Goal: Transaction & Acquisition: Purchase product/service

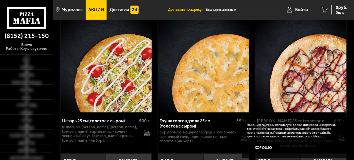
scroll to position [131, 0]
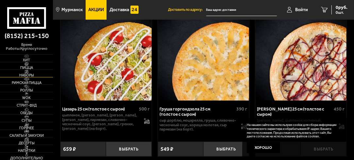
click at [34, 74] on span "Наборы" at bounding box center [26, 75] width 53 height 4
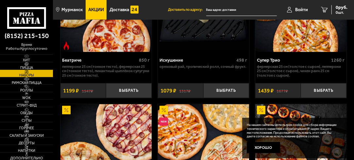
scroll to position [687, 0]
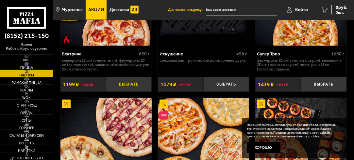
click at [137, 89] on button "Выбрать" at bounding box center [129, 84] width 46 height 15
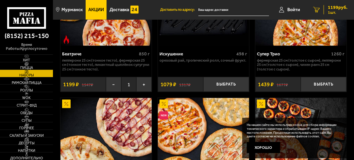
click at [327, 9] on div "1199 руб. 1 шт." at bounding box center [336, 9] width 24 height 9
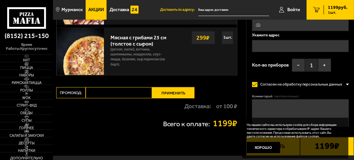
scroll to position [262, 0]
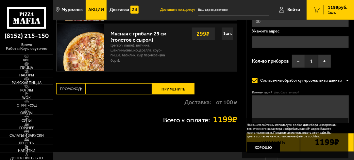
click at [185, 89] on button "Применить" at bounding box center [173, 88] width 43 height 11
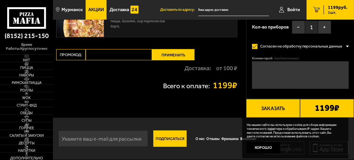
scroll to position [296, 0]
click at [273, 105] on button "Заказать" at bounding box center [273, 108] width 54 height 19
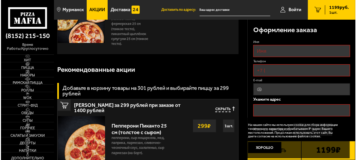
scroll to position [55, 0]
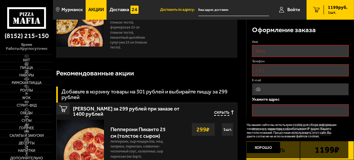
click at [270, 50] on input "Имя" at bounding box center [300, 51] width 97 height 12
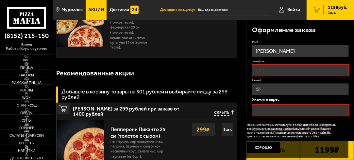
type input "[PERSON_NAME]"
click at [268, 68] on input "Телефон" at bounding box center [300, 70] width 97 height 12
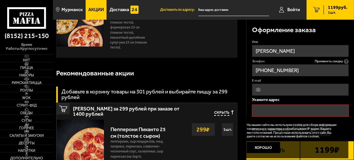
type input "[PHONE_NUMBER]"
click at [260, 109] on input "text" at bounding box center [300, 110] width 97 height 12
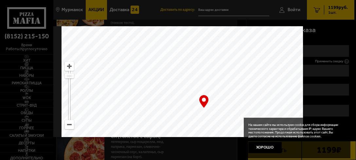
scroll to position [0, 0]
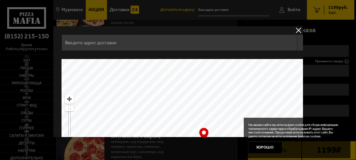
drag, startPoint x: 205, startPoint y: 72, endPoint x: 205, endPoint y: 105, distance: 32.7
click at [205, 105] on ymaps at bounding box center [203, 141] width 285 height 164
drag, startPoint x: 204, startPoint y: 84, endPoint x: 200, endPoint y: 105, distance: 21.0
click at [200, 105] on ymaps at bounding box center [203, 141] width 285 height 164
type input "[STREET_ADDRESS]"
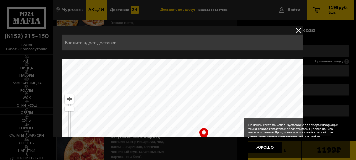
type input "[STREET_ADDRESS]"
drag, startPoint x: 200, startPoint y: 90, endPoint x: 200, endPoint y: 109, distance: 19.0
click at [200, 109] on ymaps at bounding box center [203, 141] width 285 height 164
drag, startPoint x: 195, startPoint y: 88, endPoint x: 195, endPoint y: 105, distance: 17.3
click at [195, 105] on ymaps at bounding box center [203, 141] width 285 height 164
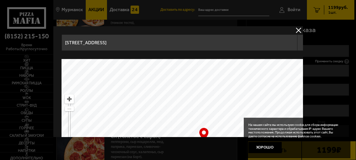
drag, startPoint x: 194, startPoint y: 87, endPoint x: 196, endPoint y: 108, distance: 21.1
click at [196, 108] on ymaps at bounding box center [203, 141] width 285 height 164
drag, startPoint x: 192, startPoint y: 79, endPoint x: 198, endPoint y: 112, distance: 33.4
click at [198, 112] on ymaps at bounding box center [203, 141] width 285 height 164
drag, startPoint x: 210, startPoint y: 89, endPoint x: 200, endPoint y: 117, distance: 29.3
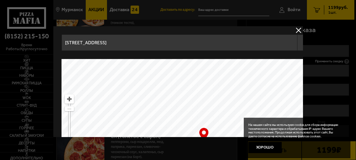
click at [201, 117] on ymaps at bounding box center [203, 141] width 285 height 164
drag, startPoint x: 211, startPoint y: 92, endPoint x: 203, endPoint y: 119, distance: 28.2
click at [203, 119] on ymaps at bounding box center [203, 141] width 285 height 164
drag, startPoint x: 207, startPoint y: 91, endPoint x: 196, endPoint y: 122, distance: 33.3
click at [196, 122] on ymaps at bounding box center [203, 141] width 285 height 164
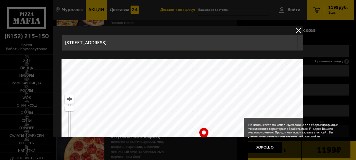
drag, startPoint x: 225, startPoint y: 92, endPoint x: 201, endPoint y: 123, distance: 40.1
click at [201, 123] on ymaps at bounding box center [203, 141] width 285 height 164
type input "[STREET_ADDRESS]"
drag, startPoint x: 217, startPoint y: 93, endPoint x: 199, endPoint y: 130, distance: 41.7
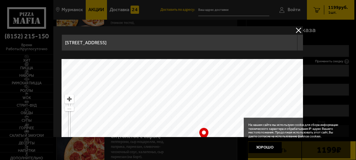
click at [199, 130] on ymaps at bounding box center [203, 141] width 285 height 164
type input "[STREET_ADDRESS]"
drag, startPoint x: 209, startPoint y: 90, endPoint x: 203, endPoint y: 125, distance: 35.5
click at [203, 125] on ymaps at bounding box center [203, 141] width 285 height 164
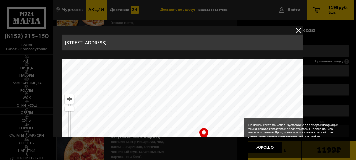
drag, startPoint x: 202, startPoint y: 85, endPoint x: 205, endPoint y: 134, distance: 48.9
click at [205, 134] on div "[STREET_ADDRESS] Это мой адрес Найдите адрес перетащив карту … © Яндекс Условия…" at bounding box center [177, 81] width 249 height 111
drag, startPoint x: 212, startPoint y: 83, endPoint x: 166, endPoint y: 118, distance: 57.4
click at [166, 118] on ymaps at bounding box center [203, 141] width 285 height 164
type input "[STREET_ADDRESS][PERSON_NAME]"
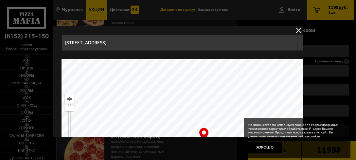
type input "[STREET_ADDRESS][PERSON_NAME]"
drag, startPoint x: 255, startPoint y: 95, endPoint x: 155, endPoint y: 105, distance: 100.5
click at [155, 105] on ymaps at bounding box center [203, 141] width 285 height 164
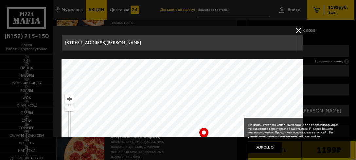
click at [227, 101] on ymaps at bounding box center [203, 141] width 285 height 164
drag, startPoint x: 224, startPoint y: 118, endPoint x: 222, endPoint y: 82, distance: 36.0
click at [222, 82] on ymaps at bounding box center [203, 141] width 285 height 164
drag, startPoint x: 209, startPoint y: 115, endPoint x: 210, endPoint y: 82, distance: 32.4
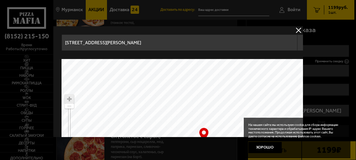
click at [210, 82] on ymaps at bounding box center [203, 141] width 285 height 164
drag, startPoint x: 204, startPoint y: 115, endPoint x: 205, endPoint y: 92, distance: 23.3
click at [205, 92] on ymaps at bounding box center [203, 141] width 285 height 164
click at [194, 109] on ymaps at bounding box center [203, 141] width 285 height 164
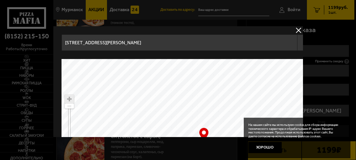
type input "[STREET_ADDRESS][PERSON_NAME]"
drag, startPoint x: 205, startPoint y: 112, endPoint x: 205, endPoint y: 87, distance: 25.2
click at [205, 87] on ymaps at bounding box center [203, 141] width 285 height 164
drag, startPoint x: 208, startPoint y: 113, endPoint x: 211, endPoint y: 96, distance: 16.9
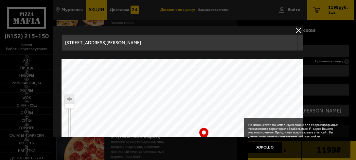
click at [211, 96] on ymaps at bounding box center [203, 141] width 285 height 164
type input "[STREET_ADDRESS][PERSON_NAME]"
click at [205, 100] on ymaps at bounding box center [203, 141] width 285 height 164
click at [205, 96] on ymaps at bounding box center [203, 141] width 285 height 164
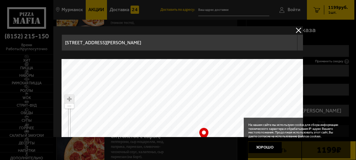
click at [205, 96] on ymaps at bounding box center [203, 141] width 285 height 164
type input "[STREET_ADDRESS][PERSON_NAME]"
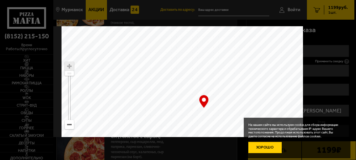
click at [276, 144] on button "Хорошо" at bounding box center [264, 147] width 33 height 11
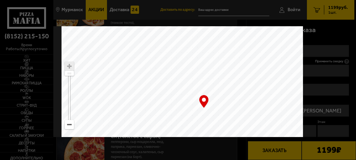
click at [205, 102] on div "… © Яндекс Условия использования Открыть в Яндекс.Картах Создать свою карту" at bounding box center [203, 108] width 285 height 164
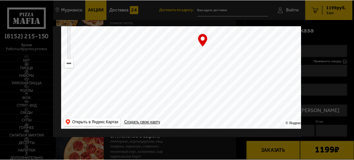
scroll to position [65, 0]
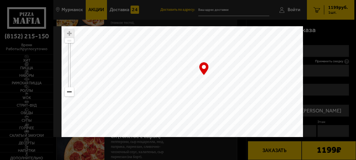
click at [323, 80] on div at bounding box center [178, 80] width 356 height 160
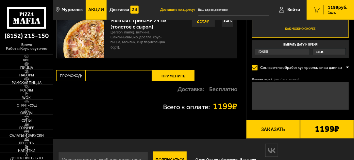
scroll to position [263, 0]
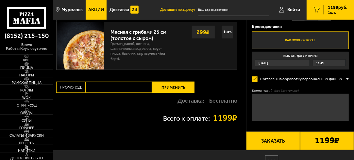
click at [262, 137] on button "Заказать" at bounding box center [273, 140] width 54 height 19
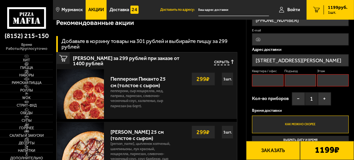
scroll to position [121, 0]
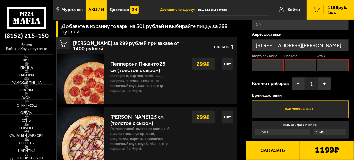
click at [266, 64] on input "Квартира / офис" at bounding box center [268, 65] width 32 height 12
type input "1"
click at [298, 64] on input "Подъезд" at bounding box center [301, 65] width 32 height 12
type input "1"
click at [320, 67] on input "Этаж" at bounding box center [333, 65] width 32 height 12
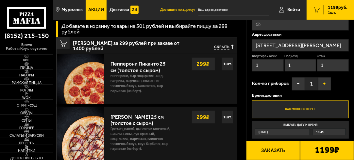
type input "1"
click at [323, 85] on button "+" at bounding box center [324, 83] width 13 height 13
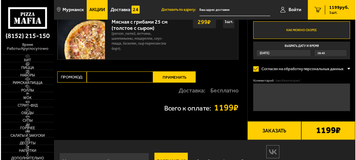
scroll to position [284, 0]
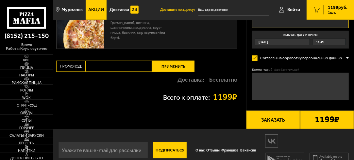
click at [283, 121] on button "Заказать" at bounding box center [273, 119] width 54 height 19
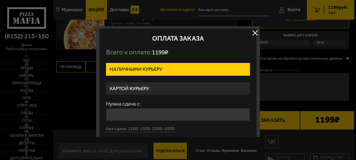
click at [164, 87] on label "Картой курьеру" at bounding box center [178, 88] width 144 height 13
click at [0, 0] on input "Картой курьеру" at bounding box center [0, 0] width 0 height 0
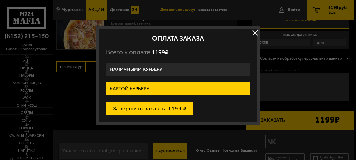
click at [168, 108] on button "Завершить заказ на 1199 ₽" at bounding box center [149, 108] width 87 height 14
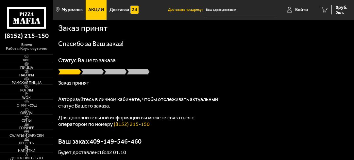
click at [224, 12] on input "text" at bounding box center [241, 10] width 71 height 12
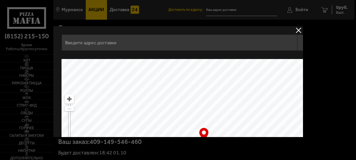
drag, startPoint x: 268, startPoint y: 80, endPoint x: 171, endPoint y: 133, distance: 109.7
click at [192, 133] on div "Это мой адрес Найдите адрес перетащив карту … © Яндекс Условия использования От…" at bounding box center [177, 81] width 249 height 111
drag, startPoint x: 232, startPoint y: 85, endPoint x: 236, endPoint y: 131, distance: 45.4
click at [236, 131] on ymaps at bounding box center [203, 141] width 285 height 164
drag, startPoint x: 251, startPoint y: 79, endPoint x: 225, endPoint y: 134, distance: 61.6
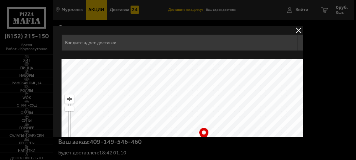
click at [225, 134] on div "Это мой адрес Найдите адрес перетащив карту … © Яндекс Условия использования От…" at bounding box center [177, 81] width 249 height 111
drag, startPoint x: 241, startPoint y: 86, endPoint x: 166, endPoint y: 129, distance: 85.7
click at [187, 127] on ymaps at bounding box center [203, 141] width 285 height 164
drag, startPoint x: 178, startPoint y: 85, endPoint x: 193, endPoint y: 130, distance: 47.4
click at [193, 129] on ymaps at bounding box center [203, 141] width 285 height 164
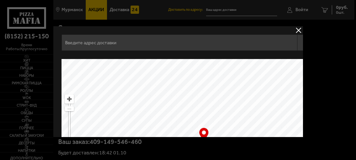
drag, startPoint x: 175, startPoint y: 90, endPoint x: 179, endPoint y: 119, distance: 29.7
click at [179, 119] on ymaps at bounding box center [203, 141] width 285 height 164
drag, startPoint x: 175, startPoint y: 101, endPoint x: 179, endPoint y: 132, distance: 31.6
click at [179, 132] on div "[STREET_ADDRESS][PERSON_NAME] Это мой адрес Найдите адрес перетащив карту … © Я…" at bounding box center [177, 81] width 249 height 111
drag, startPoint x: 178, startPoint y: 88, endPoint x: 180, endPoint y: 124, distance: 36.7
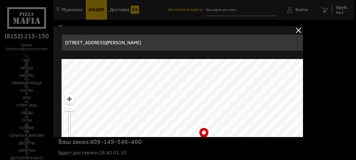
click at [180, 124] on ymaps at bounding box center [203, 141] width 285 height 164
drag, startPoint x: 180, startPoint y: 88, endPoint x: 182, endPoint y: 128, distance: 39.3
click at [182, 128] on ymaps at bounding box center [203, 141] width 285 height 164
drag, startPoint x: 176, startPoint y: 93, endPoint x: 177, endPoint y: 113, distance: 20.3
click at [177, 114] on ymaps at bounding box center [203, 141] width 285 height 164
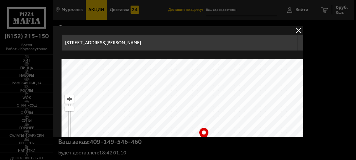
click at [177, 108] on ymaps at bounding box center [203, 141] width 285 height 164
type input "[STREET_ADDRESS][PERSON_NAME]"
drag, startPoint x: 183, startPoint y: 114, endPoint x: 157, endPoint y: 77, distance: 45.2
click at [157, 77] on ymaps at bounding box center [203, 141] width 285 height 164
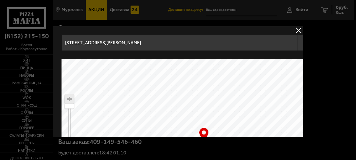
drag, startPoint x: 167, startPoint y: 101, endPoint x: 172, endPoint y: 117, distance: 16.7
click at [172, 117] on ymaps at bounding box center [203, 141] width 285 height 164
click at [172, 98] on ymaps at bounding box center [203, 141] width 285 height 164
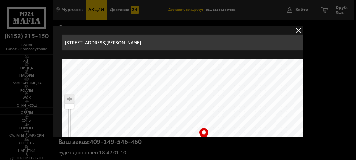
drag, startPoint x: 173, startPoint y: 119, endPoint x: 161, endPoint y: 97, distance: 25.5
click at [161, 97] on ymaps at bounding box center [203, 141] width 285 height 164
drag, startPoint x: 216, startPoint y: 122, endPoint x: 208, endPoint y: 111, distance: 13.5
click at [208, 100] on ymaps at bounding box center [203, 141] width 285 height 164
drag, startPoint x: 204, startPoint y: 129, endPoint x: 188, endPoint y: 89, distance: 42.6
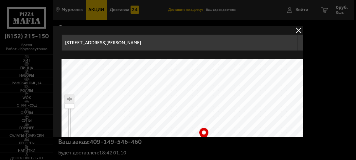
click at [188, 89] on div "… © Яндекс Условия использования Открыть в Яндекс.Картах Создать свою карту" at bounding box center [203, 141] width 285 height 164
click at [181, 89] on ymaps at bounding box center [203, 141] width 285 height 164
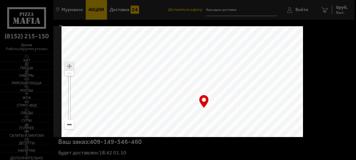
click at [205, 104] on div "… © Яндекс Условия использования Открыть в Яндекс.Картах Создать свою карту" at bounding box center [203, 108] width 285 height 164
click at [205, 99] on div "… © Яндекс Условия использования Открыть в Яндекс.Картах Создать свою карту" at bounding box center [203, 108] width 285 height 164
drag, startPoint x: 205, startPoint y: 99, endPoint x: 201, endPoint y: 78, distance: 22.1
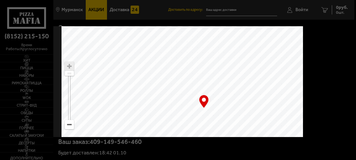
click at [201, 78] on ymaps at bounding box center [203, 108] width 285 height 164
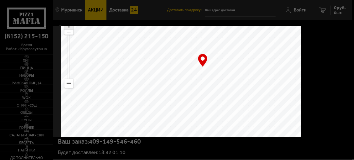
scroll to position [65, 0]
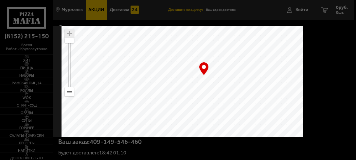
click at [204, 67] on div "… © Яндекс Условия использования Открыть в Яндекс.Картах Создать свою карту" at bounding box center [203, 75] width 285 height 164
click at [327, 53] on div at bounding box center [178, 80] width 356 height 160
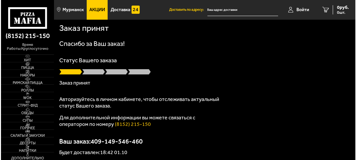
scroll to position [33, 0]
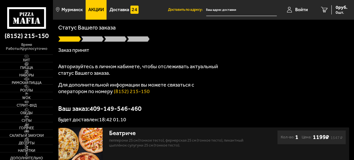
click at [220, 10] on input "text" at bounding box center [241, 10] width 71 height 12
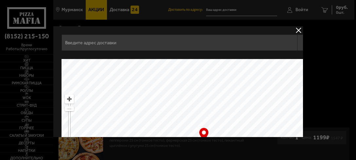
click at [118, 45] on input "text" at bounding box center [179, 42] width 236 height 16
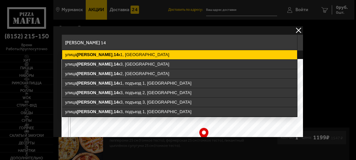
click at [108, 55] on ymaps "[STREET_ADDRESS][PERSON_NAME]" at bounding box center [179, 54] width 235 height 9
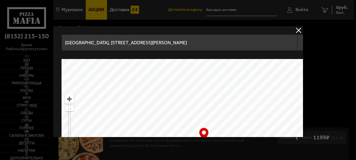
click at [138, 42] on input "[GEOGRAPHIC_DATA], [STREET_ADDRESS][PERSON_NAME]" at bounding box center [179, 42] width 236 height 16
drag, startPoint x: 193, startPoint y: 110, endPoint x: 181, endPoint y: 89, distance: 24.9
click at [181, 89] on ymaps at bounding box center [203, 141] width 285 height 164
drag, startPoint x: 194, startPoint y: 115, endPoint x: 192, endPoint y: 108, distance: 7.4
click at [192, 108] on ymaps at bounding box center [203, 141] width 285 height 164
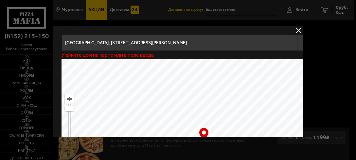
click at [193, 108] on ymaps at bounding box center [203, 141] width 285 height 164
type input "[STREET_ADDRESS][PERSON_NAME]"
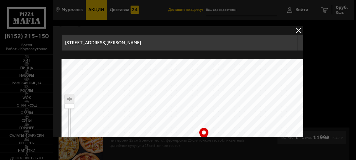
drag, startPoint x: 194, startPoint y: 116, endPoint x: 181, endPoint y: 85, distance: 33.7
click at [181, 85] on ymaps at bounding box center [203, 141] width 285 height 164
click at [188, 89] on ymaps at bounding box center [203, 141] width 285 height 164
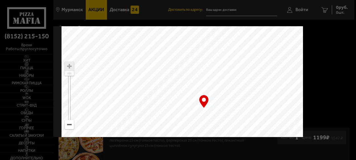
click at [212, 109] on ymaps at bounding box center [203, 108] width 285 height 164
click at [203, 102] on div "… © Яндекс Условия использования Открыть в Яндекс.Картах Создать свою карту" at bounding box center [203, 108] width 285 height 164
click at [320, 79] on div at bounding box center [178, 80] width 356 height 160
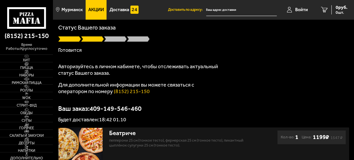
click at [219, 8] on input "text" at bounding box center [241, 10] width 71 height 12
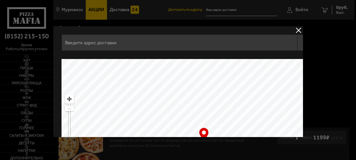
click at [125, 45] on input "text" at bounding box center [179, 42] width 236 height 16
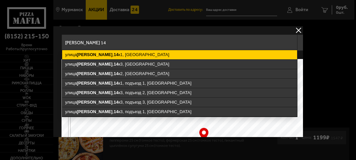
click at [123, 56] on ymaps "[STREET_ADDRESS][PERSON_NAME]" at bounding box center [179, 54] width 235 height 9
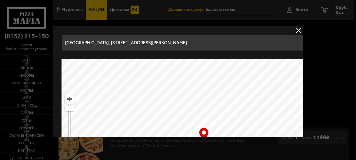
click at [142, 43] on input "[GEOGRAPHIC_DATA], [STREET_ADDRESS][PERSON_NAME]" at bounding box center [179, 42] width 236 height 16
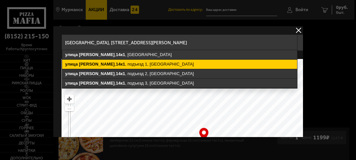
click at [149, 61] on ymaps "[STREET_ADDRESS][PERSON_NAME]" at bounding box center [179, 64] width 235 height 9
type input "[GEOGRAPHIC_DATA], [STREET_ADDRESS][PERSON_NAME]"
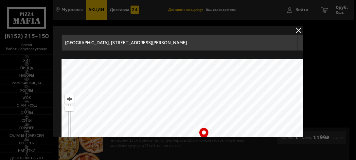
click at [319, 71] on div at bounding box center [178, 80] width 356 height 160
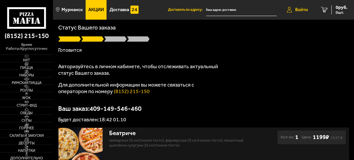
click at [304, 10] on span "Войти" at bounding box center [301, 10] width 13 height 5
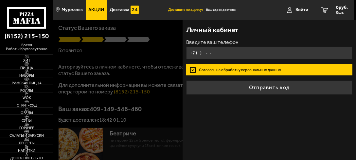
click at [215, 53] on input "+7 ( ) - -" at bounding box center [269, 52] width 166 height 13
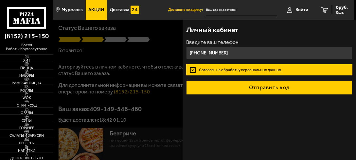
type input "[PHONE_NUMBER]"
click at [267, 86] on button "Отправить код" at bounding box center [269, 87] width 166 height 14
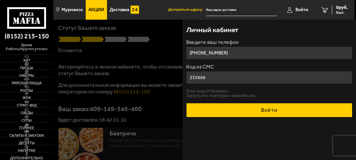
type input "235668"
click at [236, 110] on button "Войти" at bounding box center [269, 110] width 166 height 14
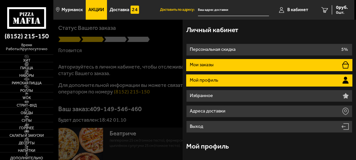
click at [284, 66] on li "Мои заказы" at bounding box center [269, 65] width 166 height 12
click at [323, 81] on li "Мой профиль" at bounding box center [269, 80] width 166 height 12
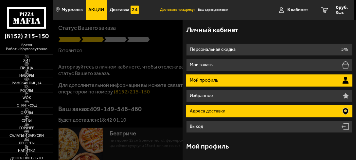
click at [343, 112] on icon at bounding box center [345, 111] width 6 height 7
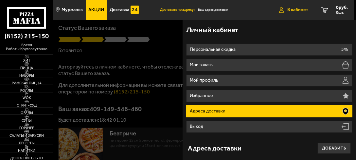
click at [294, 8] on span "В кабинет" at bounding box center [297, 10] width 21 height 5
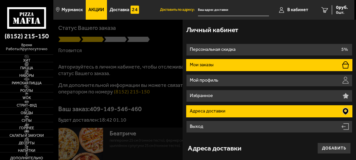
click at [307, 67] on li "Мои заказы" at bounding box center [269, 65] width 166 height 12
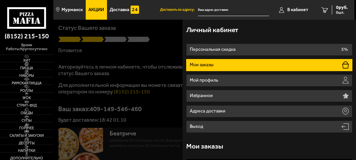
click at [343, 66] on icon at bounding box center [345, 64] width 7 height 7
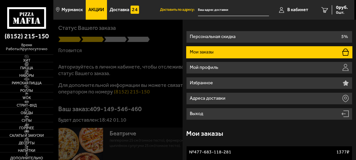
scroll to position [24, 0]
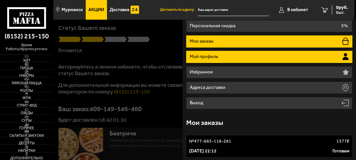
click at [339, 58] on li "Мой профиль" at bounding box center [269, 57] width 166 height 12
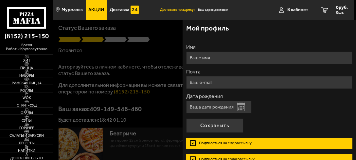
scroll to position [122, 0]
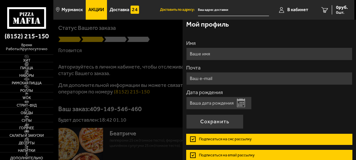
click at [215, 55] on input "Имя" at bounding box center [269, 53] width 166 height 13
type input "[PERSON_NAME]"
click at [238, 102] on button "Открыть календарь" at bounding box center [241, 102] width 8 height 9
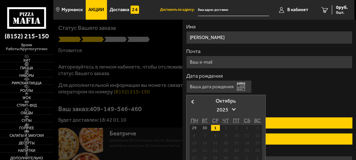
scroll to position [152, 0]
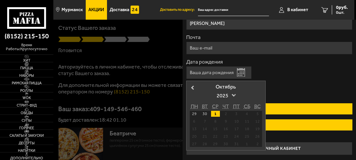
click at [234, 92] on span at bounding box center [234, 94] width 4 height 4
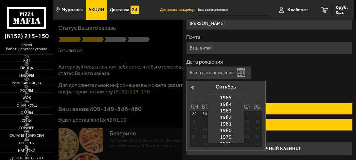
scroll to position [293, 0]
click at [224, 135] on link at bounding box center [225, 136] width 5 height 5
click at [228, 137] on div at bounding box center [225, 139] width 35 height 8
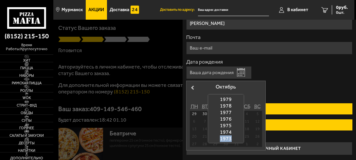
click at [228, 137] on div "1973" at bounding box center [225, 138] width 35 height 7
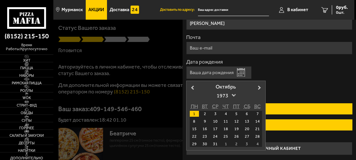
click at [234, 93] on span at bounding box center [234, 94] width 4 height 4
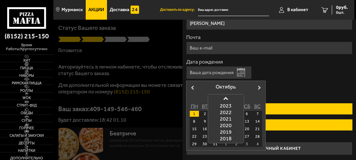
scroll to position [314, 0]
click at [236, 138] on div "1970" at bounding box center [225, 138] width 35 height 7
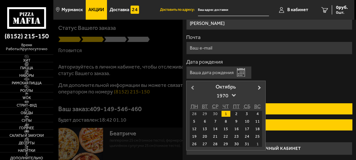
click at [195, 88] on button "Previous Month" at bounding box center [191, 87] width 10 height 10
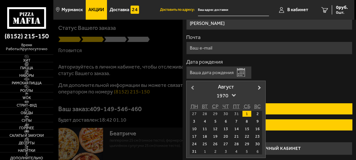
click at [195, 88] on button "Previous Month" at bounding box center [191, 87] width 10 height 10
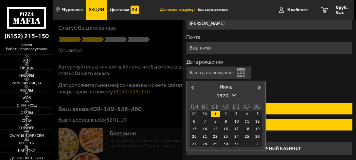
click at [195, 88] on button "Previous Month" at bounding box center [191, 87] width 10 height 10
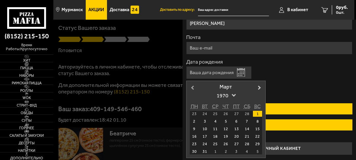
click at [195, 88] on button "Previous Month" at bounding box center [191, 87] width 10 height 10
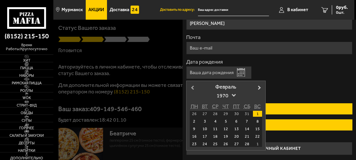
click at [195, 88] on button "Previous Month" at bounding box center [191, 87] width 10 height 10
click at [259, 88] on button "Next Month" at bounding box center [260, 87] width 10 height 10
click at [257, 112] on div "1" at bounding box center [257, 114] width 9 height 6
type input "[DATE]"
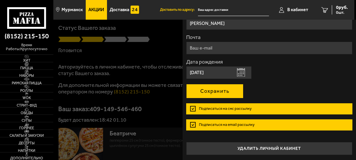
click at [235, 93] on button "Сохранить" at bounding box center [214, 91] width 57 height 14
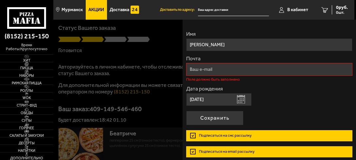
scroll to position [119, 0]
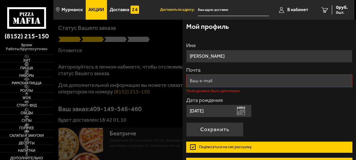
click at [213, 82] on input "Почта" at bounding box center [269, 80] width 166 height 13
click at [218, 82] on input "gnetnev.[PERSON_NAME]" at bounding box center [269, 80] width 166 height 13
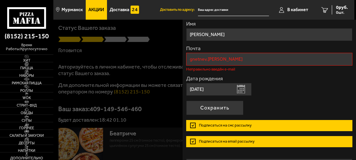
scroll to position [152, 0]
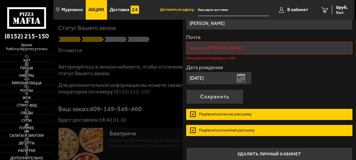
click at [193, 110] on label "Подписаться на смс рассылку" at bounding box center [269, 114] width 166 height 11
click at [0, 0] on input "Подписаться на смс рассылку" at bounding box center [0, 0] width 0 height 0
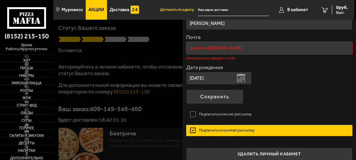
click at [192, 130] on label "Подписаться на email рассылку" at bounding box center [269, 130] width 166 height 11
click at [0, 0] on input "Подписаться на email рассылку" at bounding box center [0, 0] width 0 height 0
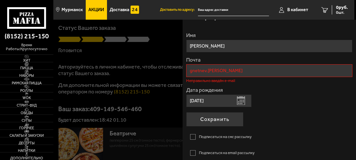
scroll to position [119, 0]
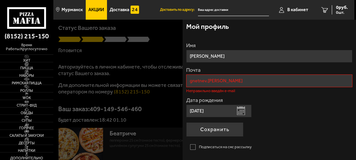
click at [220, 79] on input "gnetnev.[PERSON_NAME]" at bounding box center [269, 80] width 166 height 13
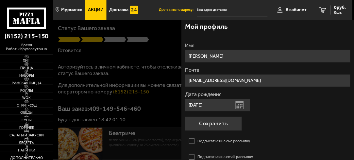
scroll to position [152, 0]
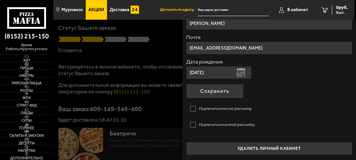
type input "[EMAIL_ADDRESS][DOMAIN_NAME]"
click at [192, 109] on label "Подписаться на смс рассылку" at bounding box center [269, 108] width 166 height 11
click at [0, 0] on input "Подписаться на смс рассылку" at bounding box center [0, 0] width 0 height 0
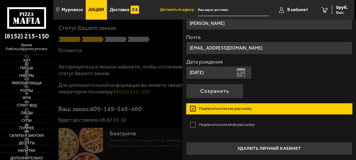
click at [193, 123] on label "Подписаться на email рассылку" at bounding box center [269, 124] width 166 height 11
click at [0, 0] on input "Подписаться на email рассылку" at bounding box center [0, 0] width 0 height 0
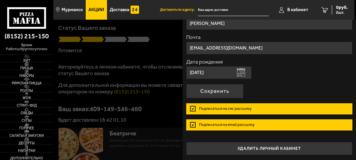
click at [195, 104] on label "Подписаться на смс рассылку" at bounding box center [269, 108] width 166 height 11
click at [0, 0] on input "Подписаться на смс рассылку" at bounding box center [0, 0] width 0 height 0
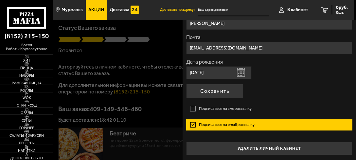
click at [196, 123] on label "Подписаться на email рассылку" at bounding box center [269, 124] width 166 height 11
click at [0, 0] on input "Подписаться на email рассылку" at bounding box center [0, 0] width 0 height 0
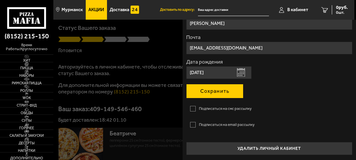
click at [208, 92] on button "Сохранить" at bounding box center [214, 91] width 57 height 14
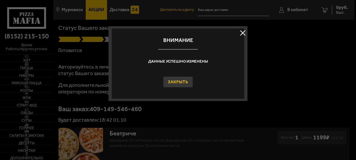
click at [175, 81] on button "Закрыть" at bounding box center [178, 81] width 30 height 11
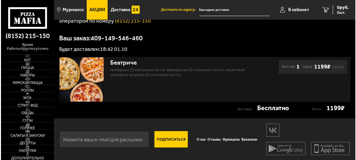
scroll to position [104, 0]
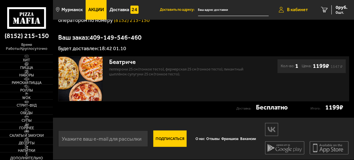
click at [291, 8] on span "В кабинет" at bounding box center [297, 10] width 21 height 5
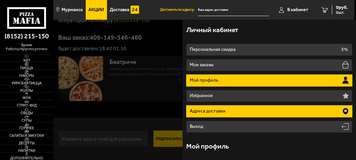
click at [342, 109] on icon at bounding box center [345, 111] width 6 height 7
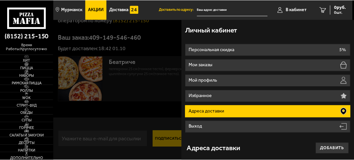
scroll to position [17, 0]
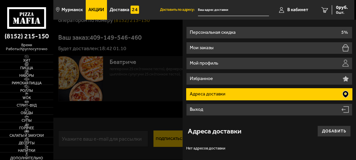
click at [239, 130] on h3 "Адреса доставки" at bounding box center [215, 130] width 54 height 7
click at [334, 131] on button "Добавить" at bounding box center [333, 130] width 33 height 11
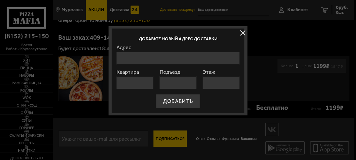
click at [122, 55] on input "Адрес" at bounding box center [177, 58] width 123 height 13
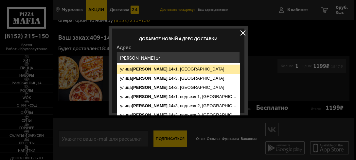
click at [169, 68] on ymaps "[STREET_ADDRESS][PERSON_NAME]" at bounding box center [178, 68] width 123 height 9
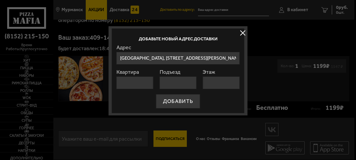
click at [192, 58] on input "[GEOGRAPHIC_DATA], [STREET_ADDRESS][PERSON_NAME]" at bounding box center [177, 58] width 123 height 13
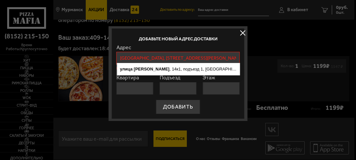
type input "[GEOGRAPHIC_DATA], [STREET_ADDRESS][PERSON_NAME]"
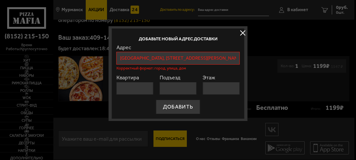
click at [137, 87] on input "Квартира" at bounding box center [134, 88] width 37 height 13
type input "1"
click at [173, 87] on input "Подъезд" at bounding box center [178, 88] width 37 height 13
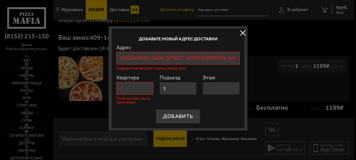
type input "1"
click at [219, 87] on input "Этаж" at bounding box center [220, 88] width 37 height 13
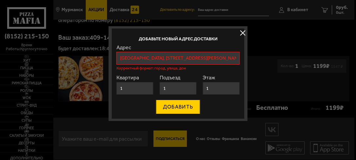
type input "1"
click at [187, 108] on button "ДОБАВИТЬ" at bounding box center [178, 106] width 44 height 14
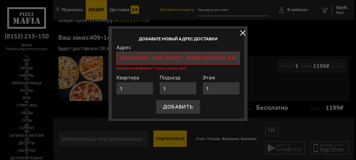
click at [241, 30] on button at bounding box center [243, 33] width 10 height 10
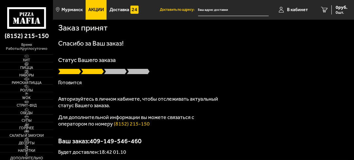
scroll to position [0, 0]
